Goal: Find specific page/section: Find specific page/section

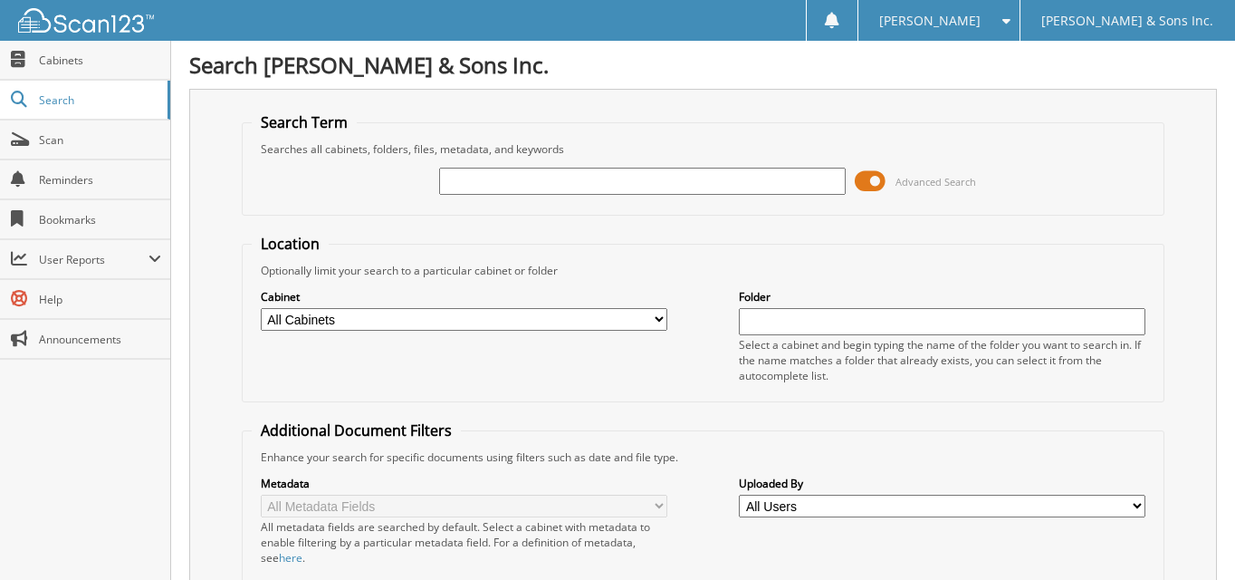
click at [497, 314] on select "All Cabinets ACCOUNTS PAYABLE BANK RECS CAR DEALS DEAD DEALS DELIVERY RECEIPTS …" at bounding box center [464, 319] width 407 height 23
select select "4944"
click at [261, 308] on select "All Cabinets ACCOUNTS PAYABLE BANK RECS CAR DEALS DEAD DEALS DELIVERY RECEIPTS …" at bounding box center [464, 319] width 407 height 23
click at [798, 316] on input "text" at bounding box center [942, 321] width 407 height 27
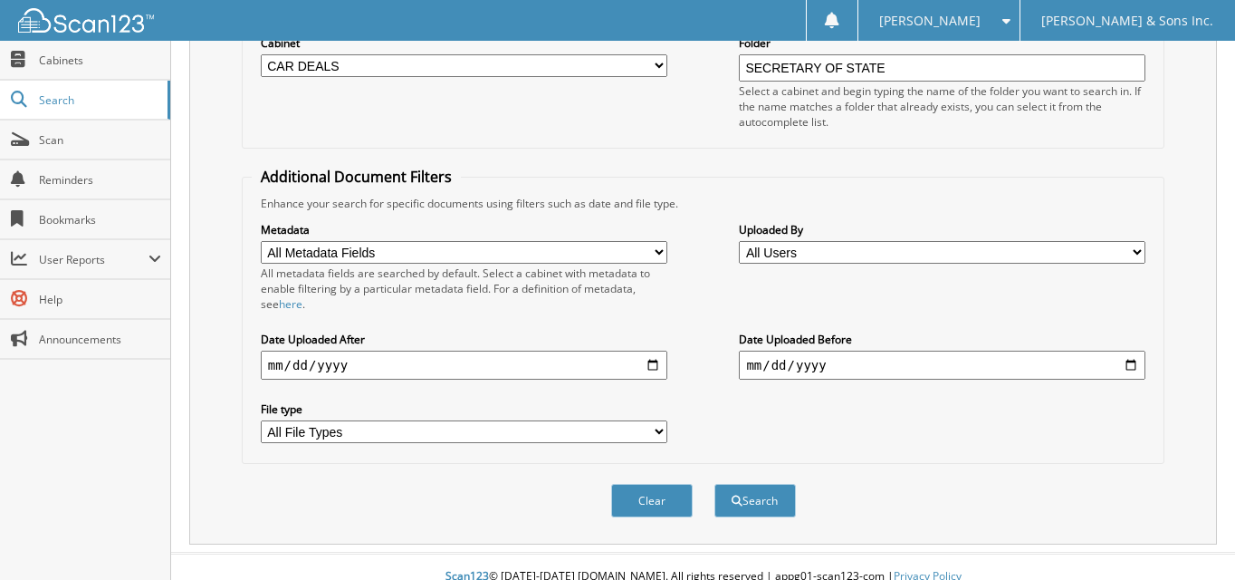
scroll to position [254, 0]
type input "SECRETARY OF STATE"
click at [779, 483] on button "Search" at bounding box center [754, 500] width 81 height 34
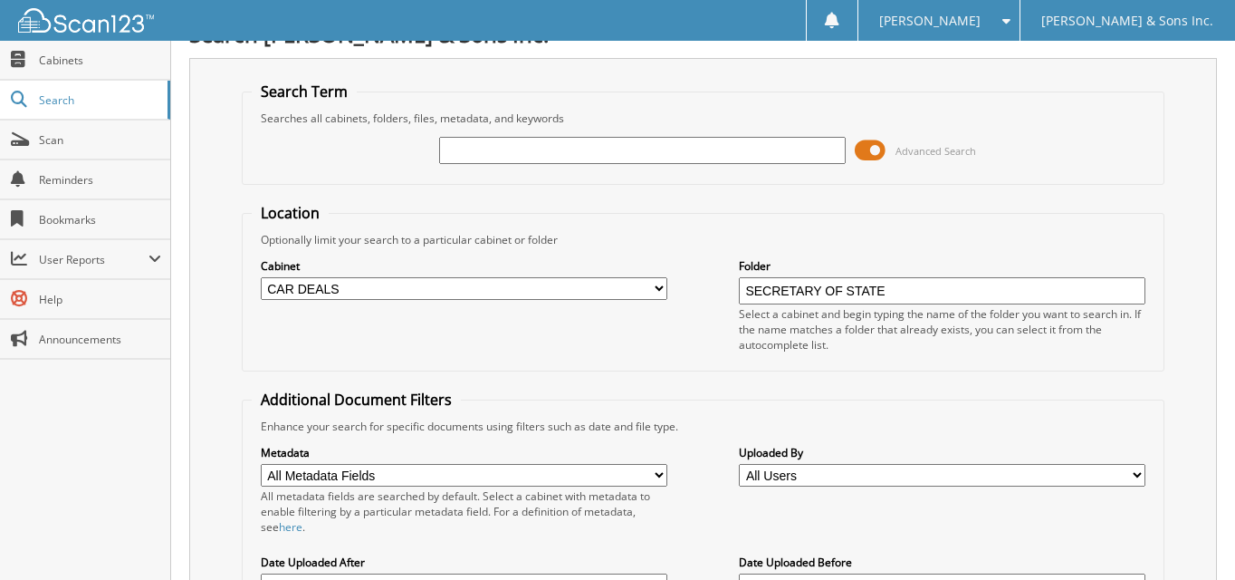
scroll to position [0, 0]
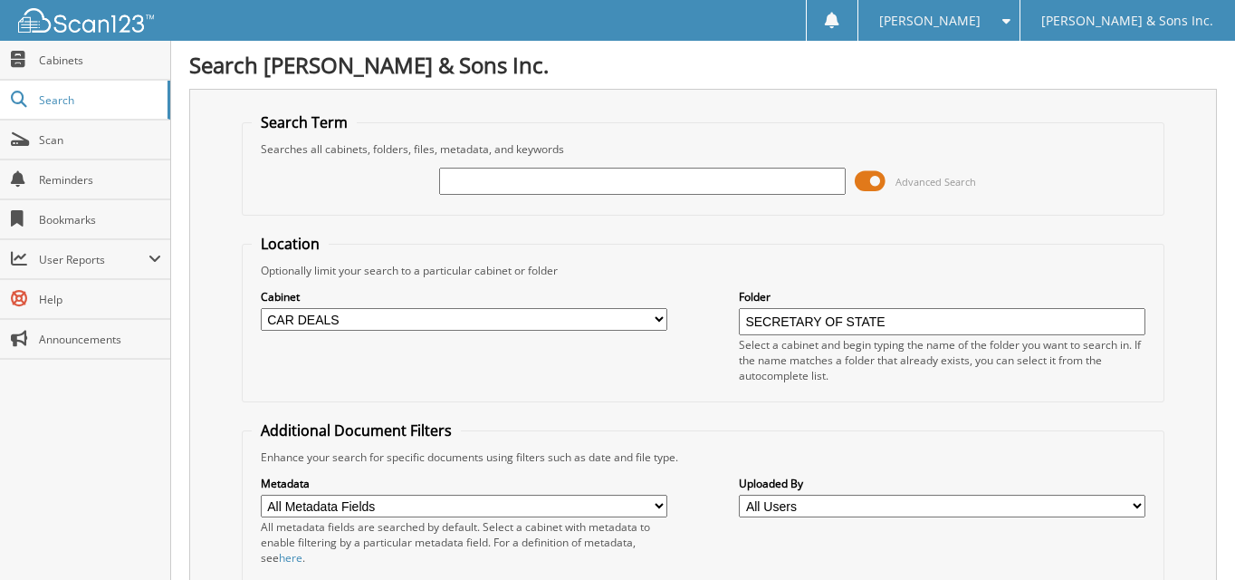
click at [572, 174] on input "text" at bounding box center [642, 181] width 407 height 27
type input "CAR DEALS"
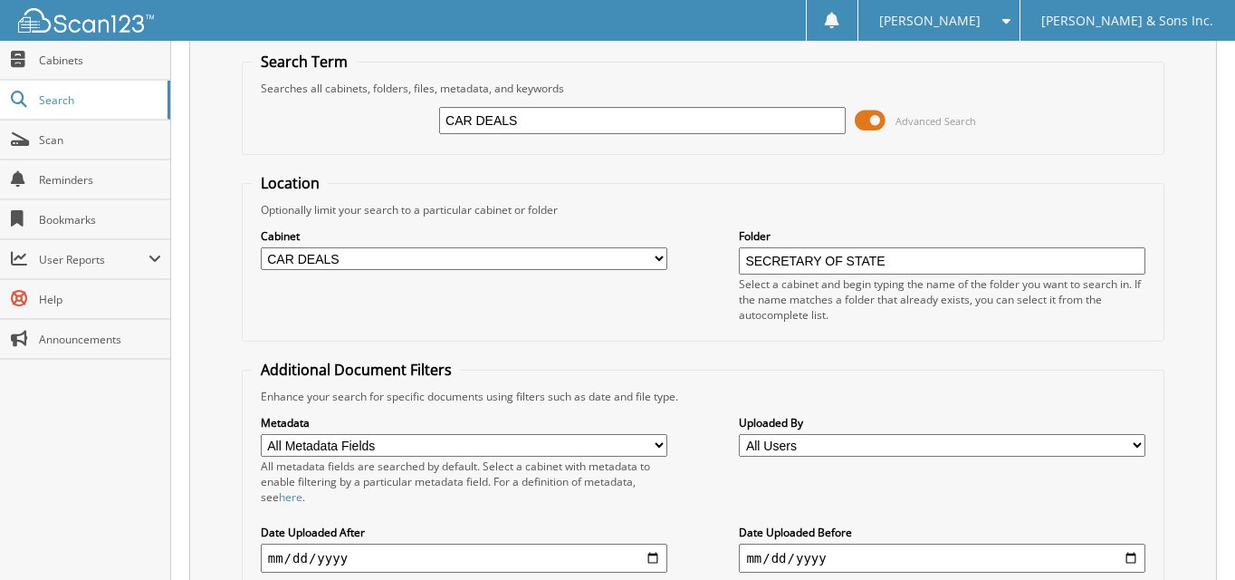
scroll to position [254, 0]
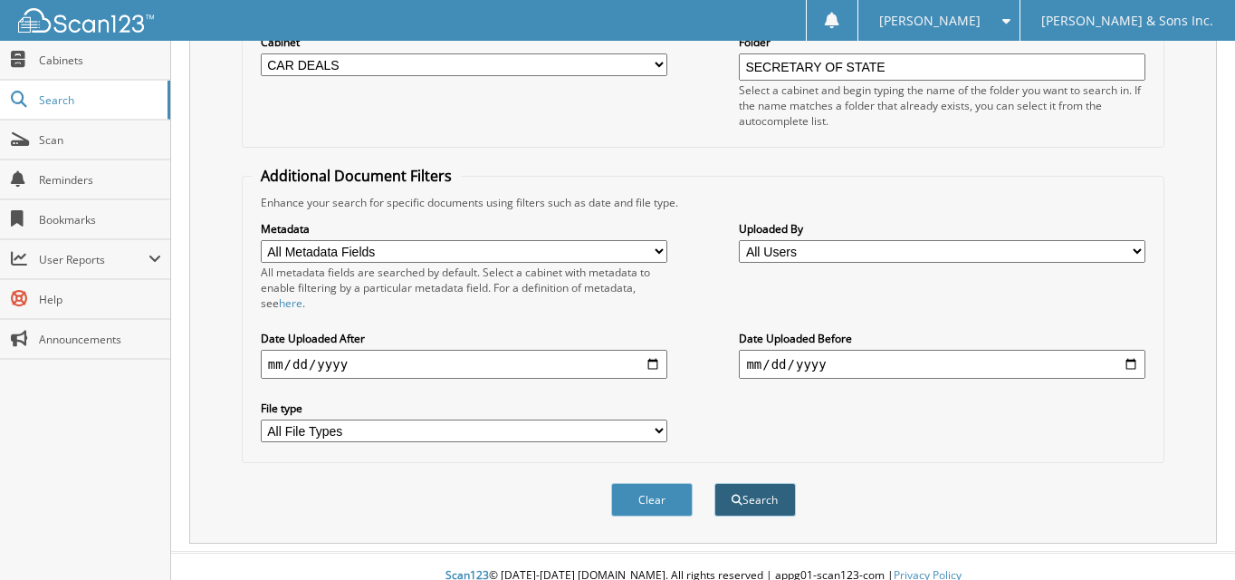
click at [765, 483] on button "Search" at bounding box center [754, 500] width 81 height 34
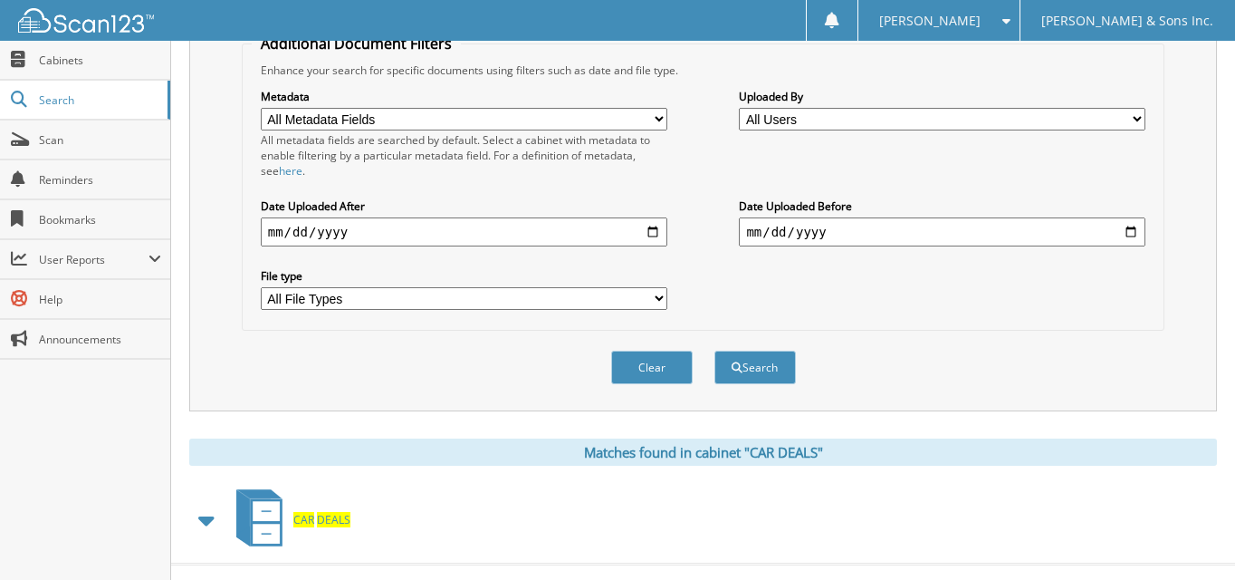
scroll to position [398, 0]
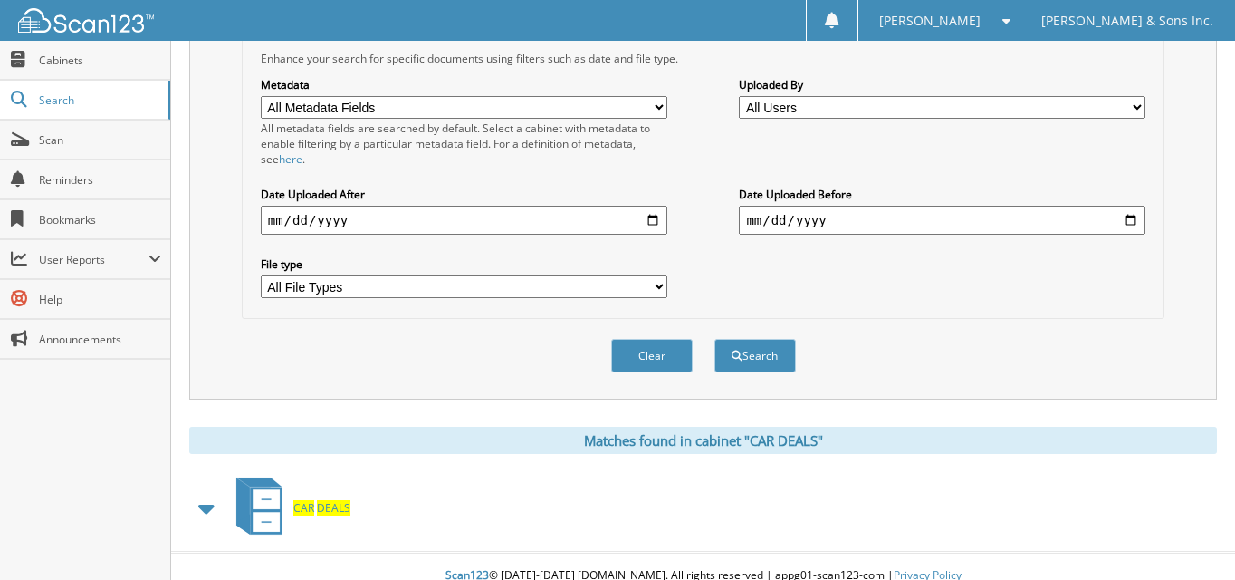
click at [271, 489] on icon at bounding box center [266, 499] width 27 height 20
